Goal: Task Accomplishment & Management: Use online tool/utility

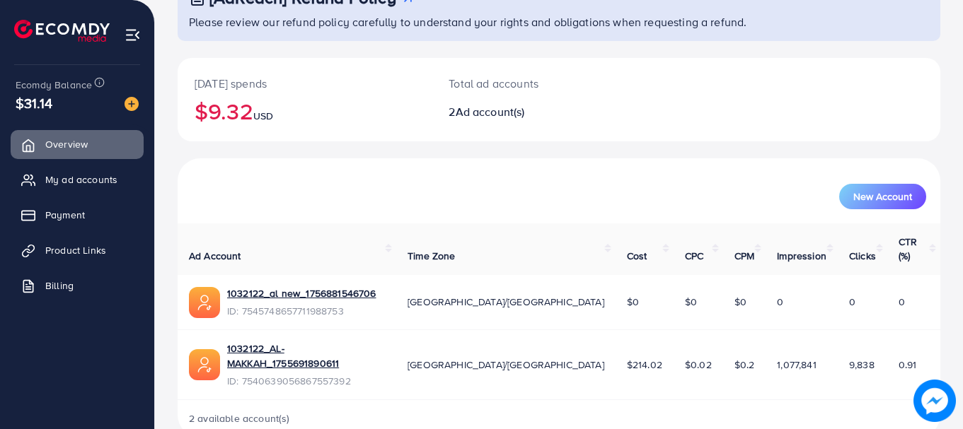
scroll to position [113, 0]
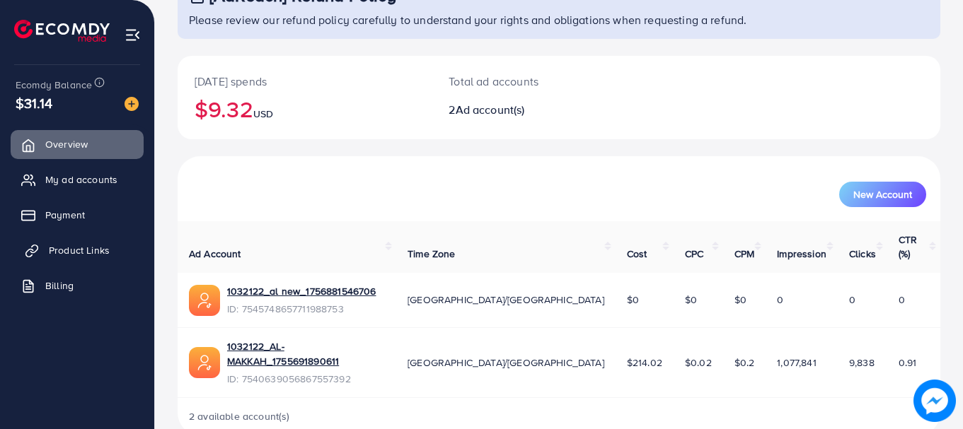
click at [80, 257] on span "Product Links" at bounding box center [79, 250] width 61 height 14
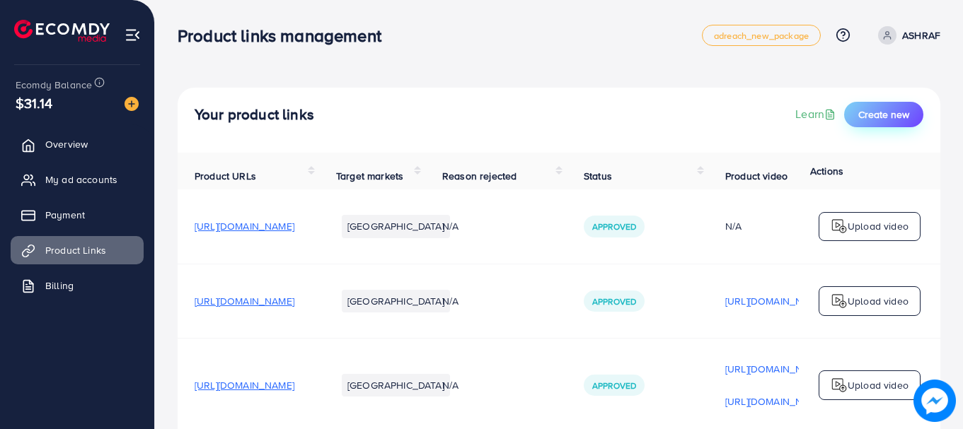
click at [913, 120] on button "Create new" at bounding box center [883, 114] width 79 height 25
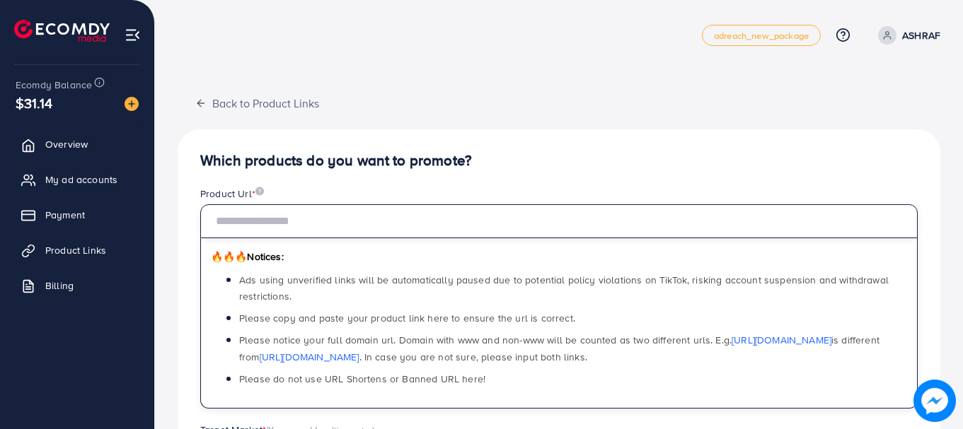
click at [359, 222] on input "text" at bounding box center [558, 221] width 717 height 34
paste input "**********"
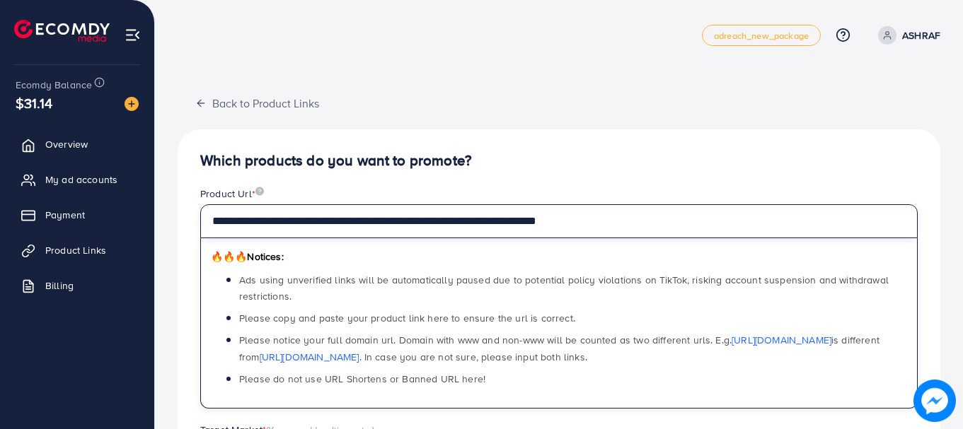
drag, startPoint x: 566, startPoint y: 231, endPoint x: 645, endPoint y: 231, distance: 79.2
click at [645, 231] on input "**********" at bounding box center [558, 221] width 717 height 34
type input "**********"
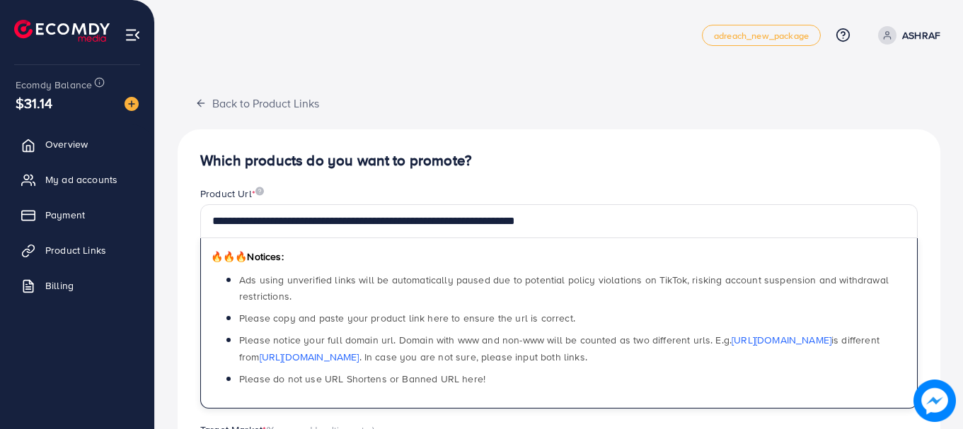
click at [627, 254] on div "🔥🔥🔥 Notices: Ads using unverified links will be automatically paused due to pot…" at bounding box center [558, 323] width 717 height 170
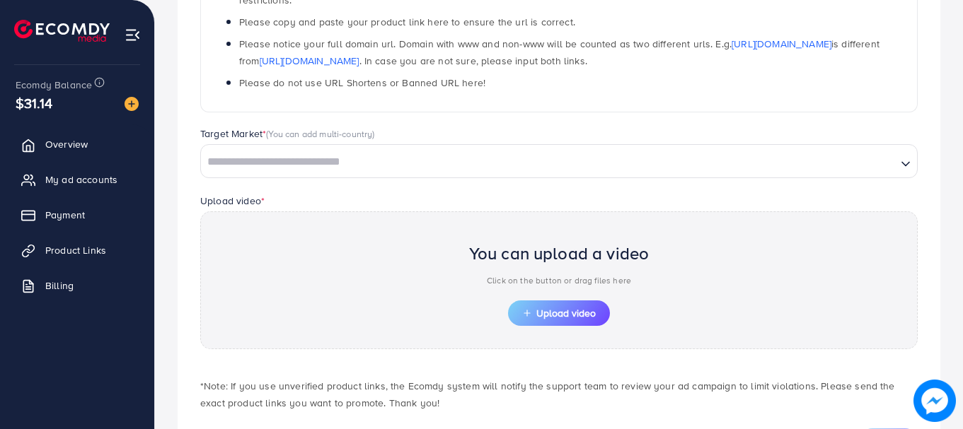
scroll to position [354, 0]
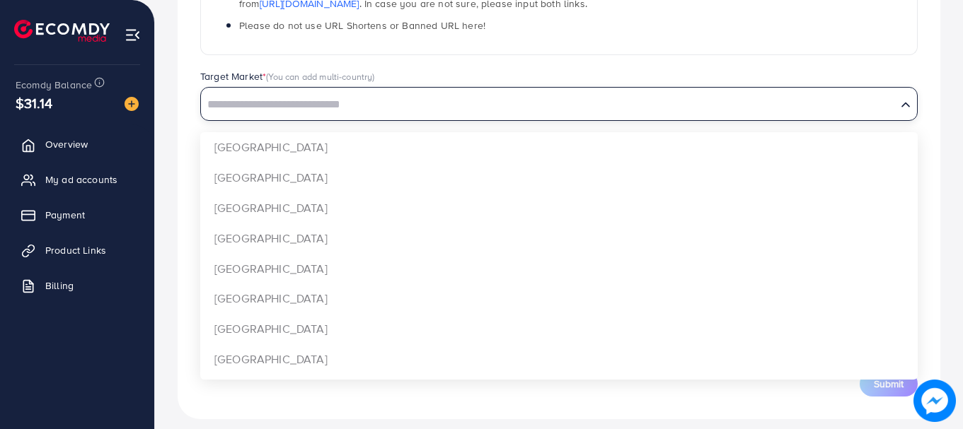
click at [362, 102] on input "Search for option" at bounding box center [548, 105] width 693 height 22
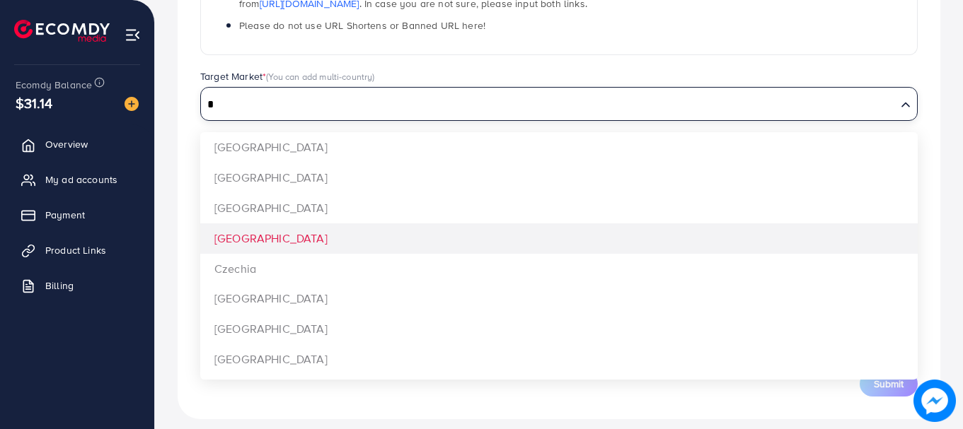
scroll to position [0, 0]
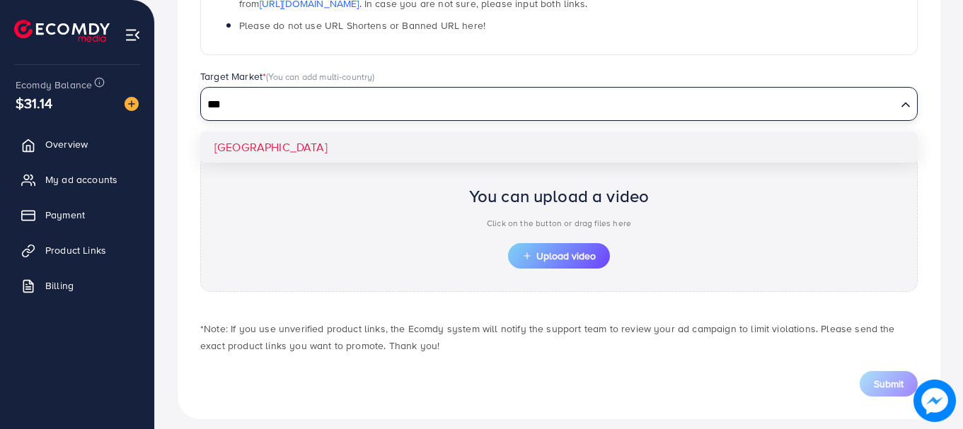
type input "***"
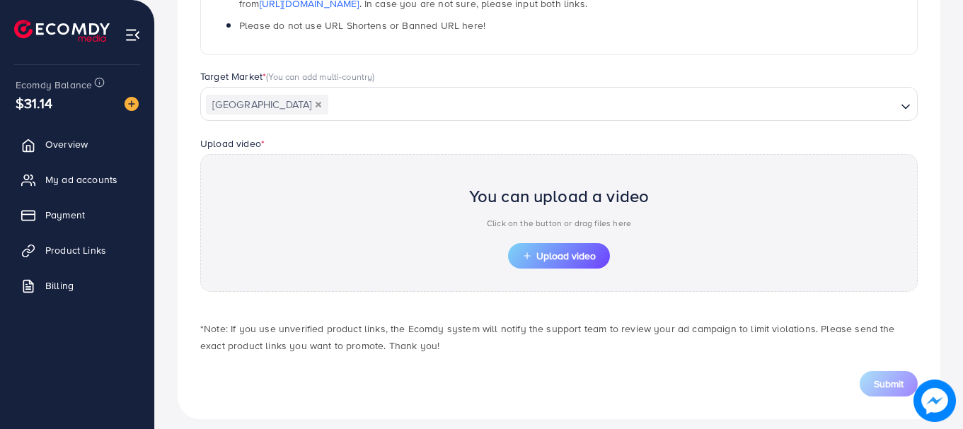
click at [288, 146] on div "**********" at bounding box center [559, 98] width 763 height 644
click at [540, 254] on span "Upload video" at bounding box center [559, 256] width 74 height 10
click at [555, 254] on span "Upload video" at bounding box center [559, 256] width 74 height 10
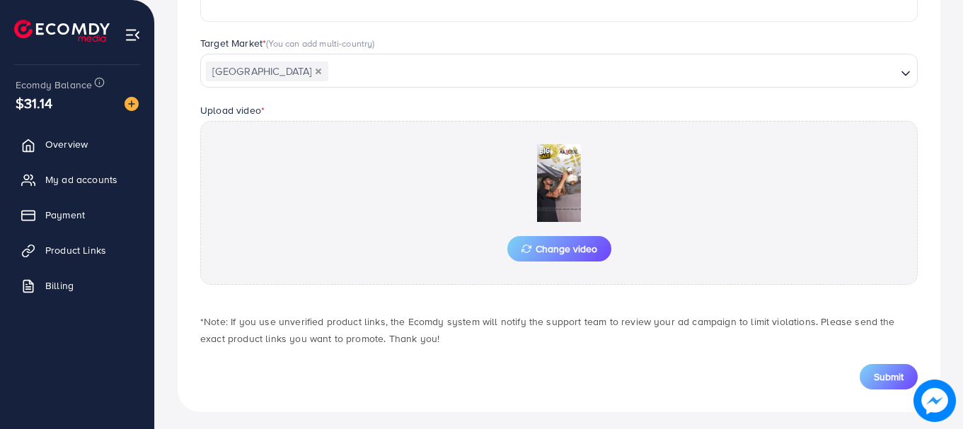
scroll to position [393, 0]
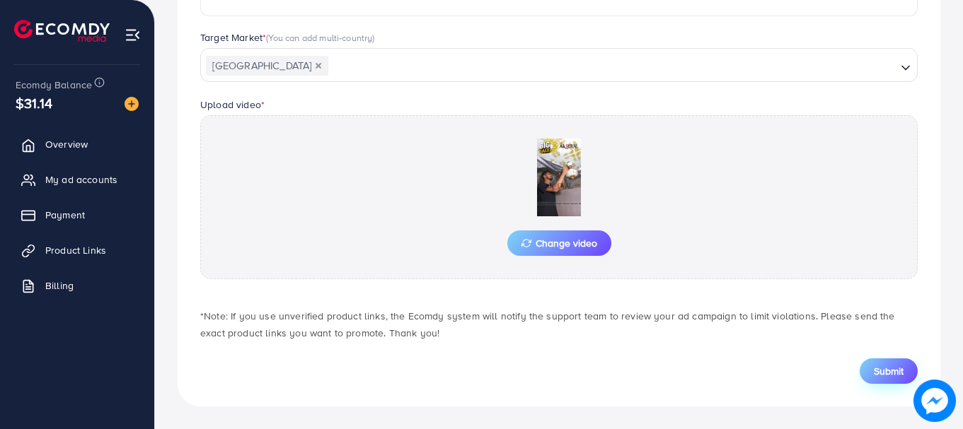
click at [893, 369] on span "Submit" at bounding box center [889, 371] width 30 height 14
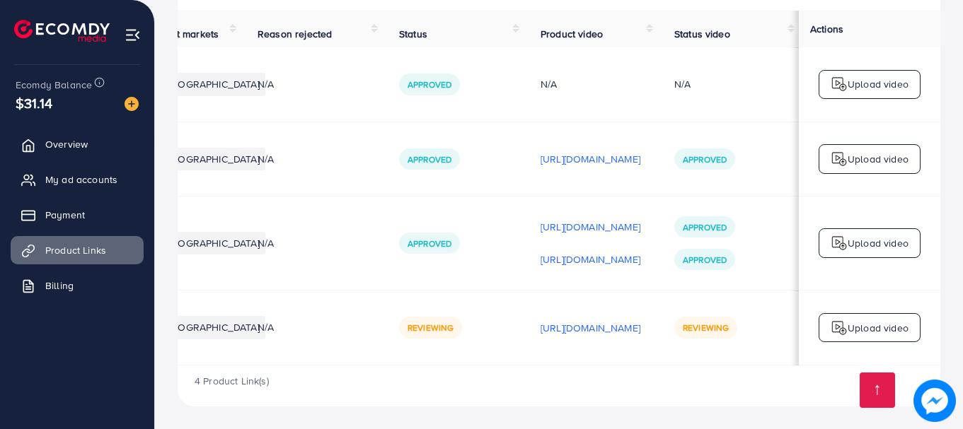
scroll to position [0, 358]
click at [716, 388] on div "4 Product Link(s)" at bounding box center [559, 386] width 763 height 41
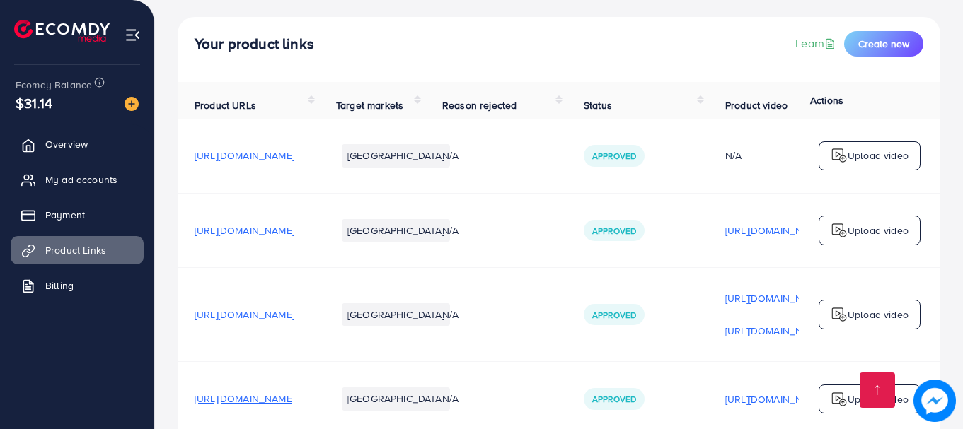
scroll to position [150, 0]
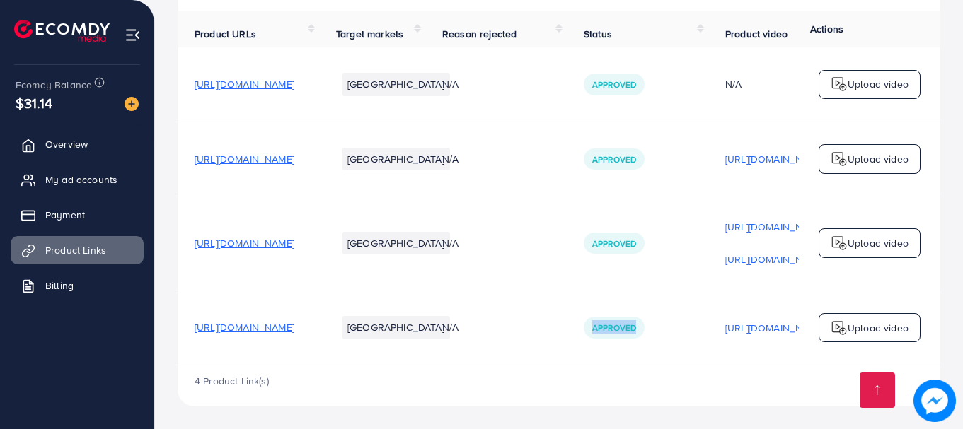
drag, startPoint x: 569, startPoint y: 361, endPoint x: 742, endPoint y: 343, distance: 173.5
click at [742, 343] on tr "[URL][DOMAIN_NAME] [GEOGRAPHIC_DATA] N/A Approved [URL][DOMAIN_NAME] Approved U…" at bounding box center [651, 328] width 947 height 74
click at [664, 374] on div "4 Product Link(s)" at bounding box center [559, 386] width 763 height 41
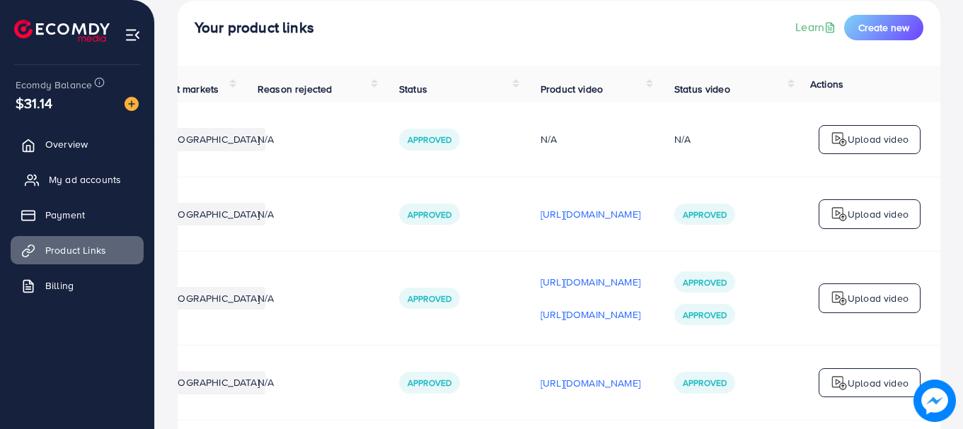
scroll to position [8, 0]
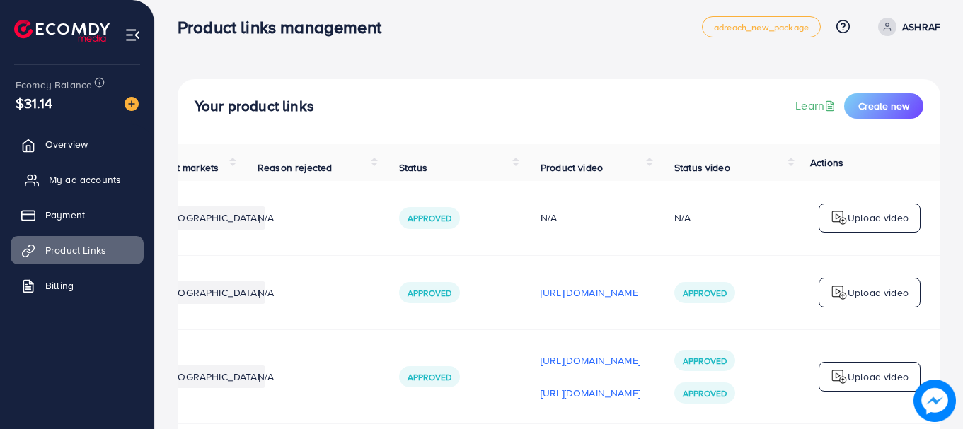
click at [83, 173] on span "My ad accounts" at bounding box center [85, 180] width 72 height 14
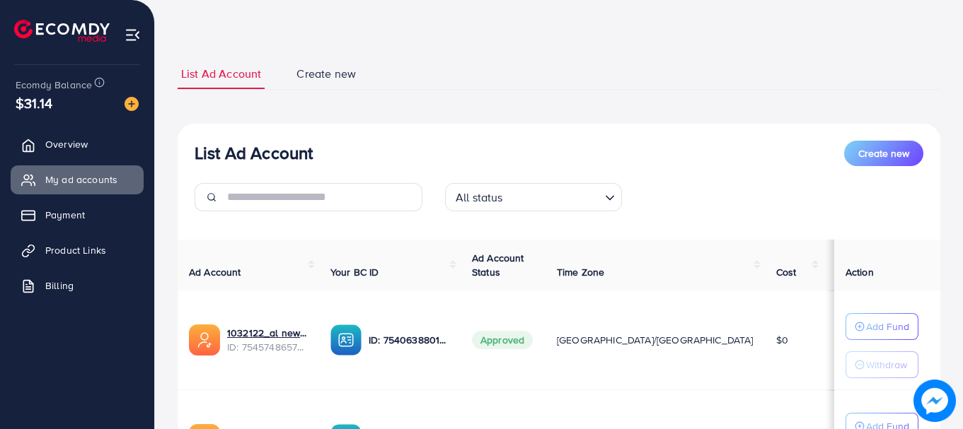
scroll to position [71, 0]
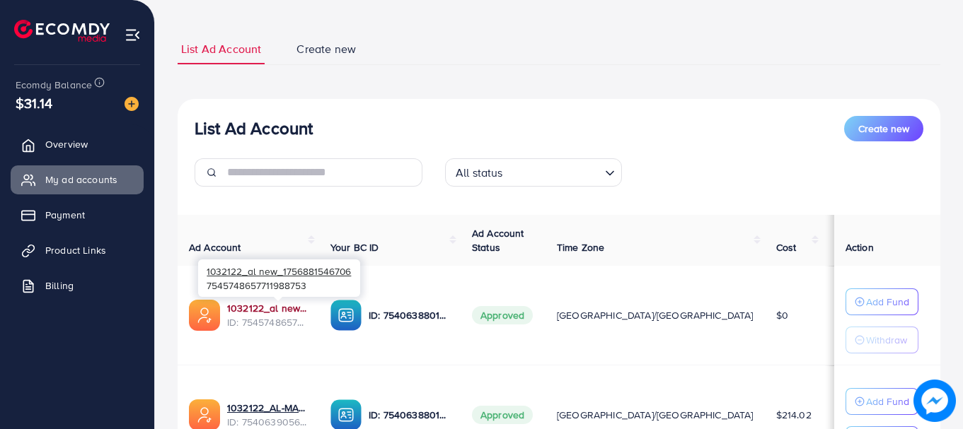
click at [296, 308] on link "1032122_al new_1756881546706" at bounding box center [267, 308] width 81 height 14
